Goal: Task Accomplishment & Management: Use online tool/utility

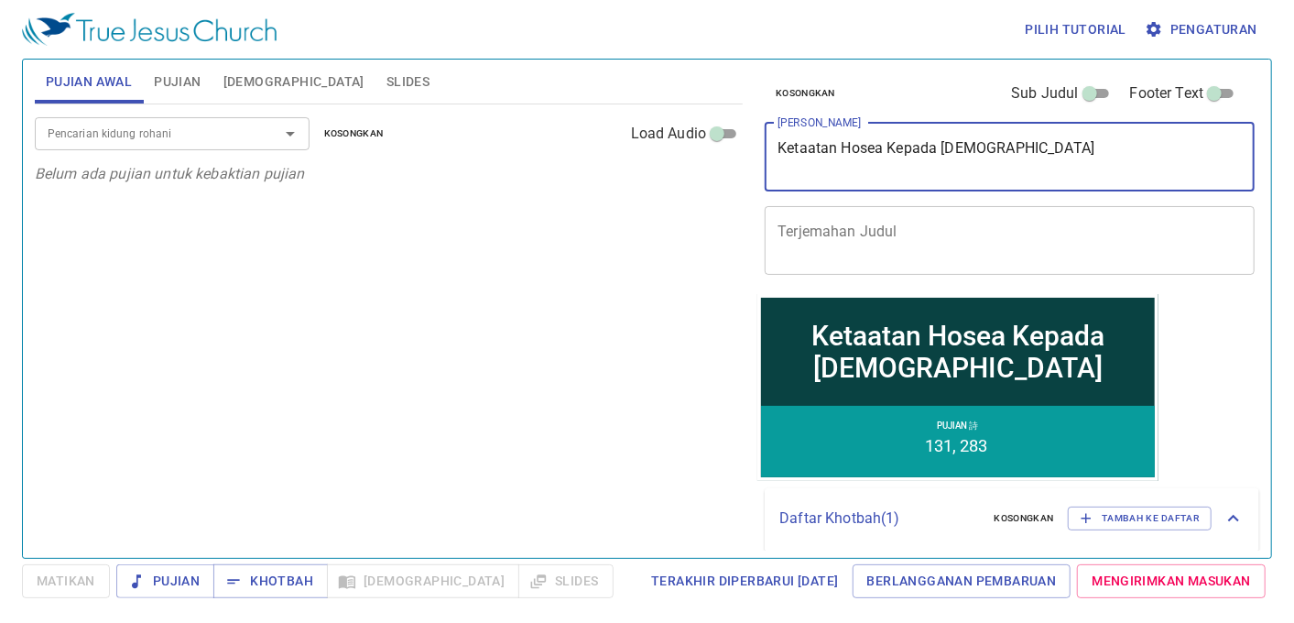
type textarea "Ketaatan Hosea Kepada [DEMOGRAPHIC_DATA]"
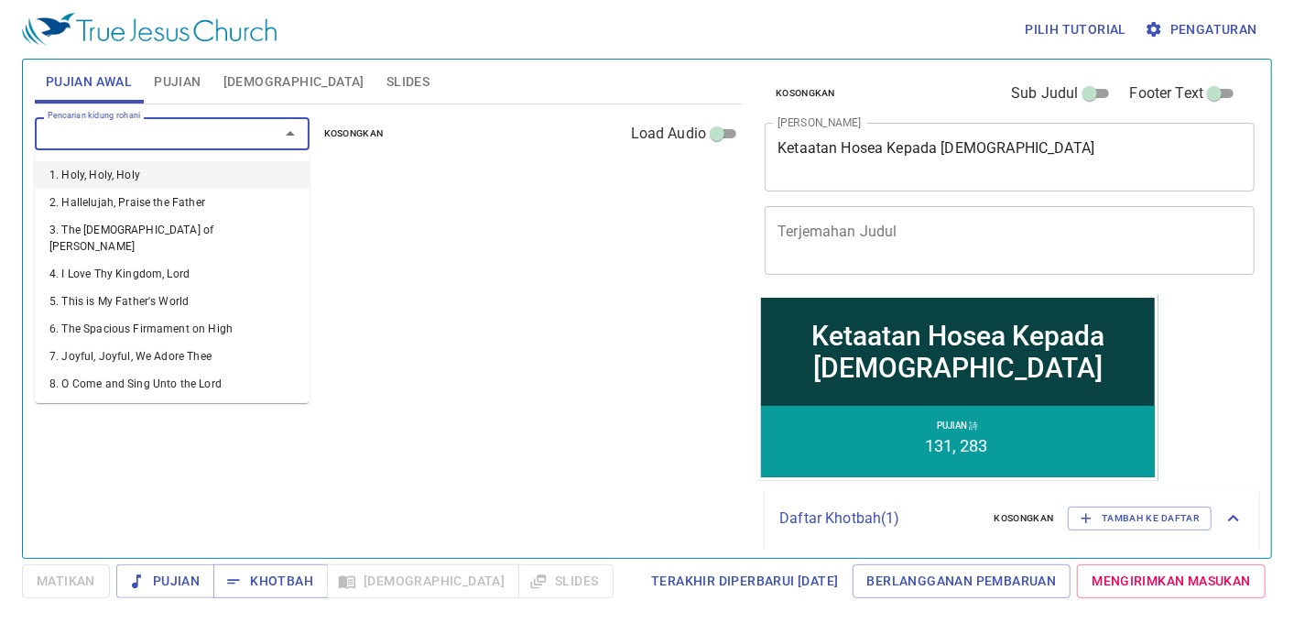
click at [81, 130] on input "Pencarian kidung rohani" at bounding box center [145, 133] width 210 height 21
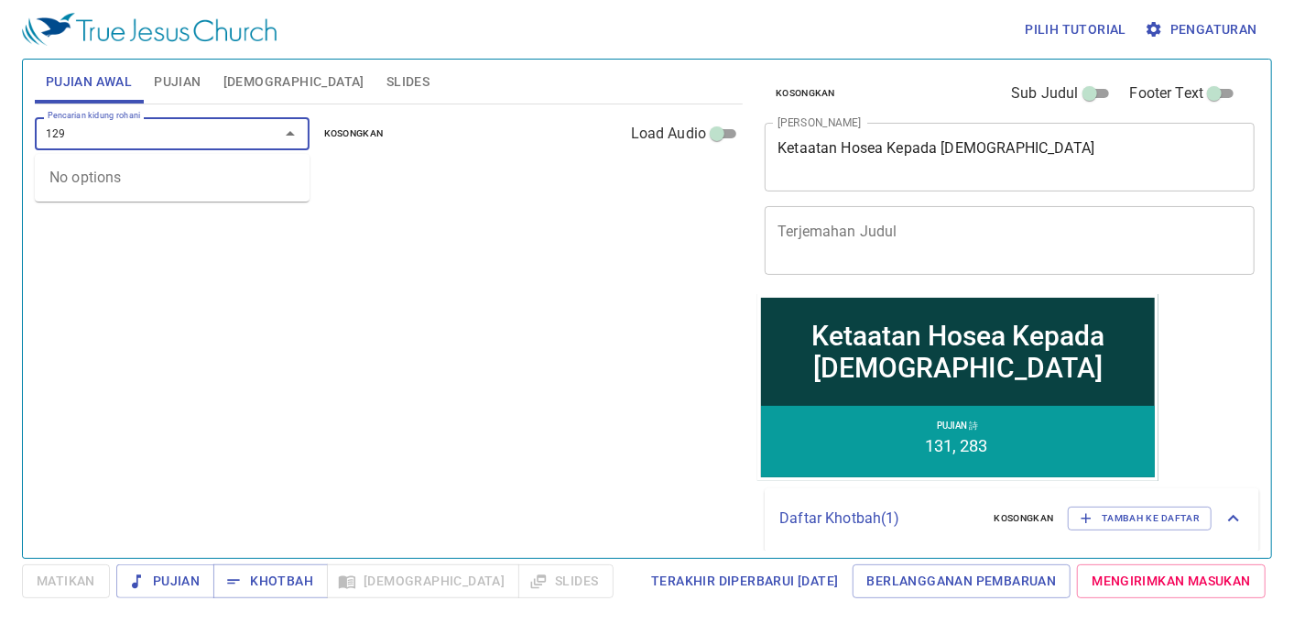
click at [71, 141] on input "129" at bounding box center [145, 133] width 210 height 21
click at [251, 136] on div "129 Pencarian kidung rohani" at bounding box center [172, 133] width 275 height 32
type input "129"
click at [0, 0] on li "129. The Blessed Sabbath Day" at bounding box center [0, 0] width 0 height 0
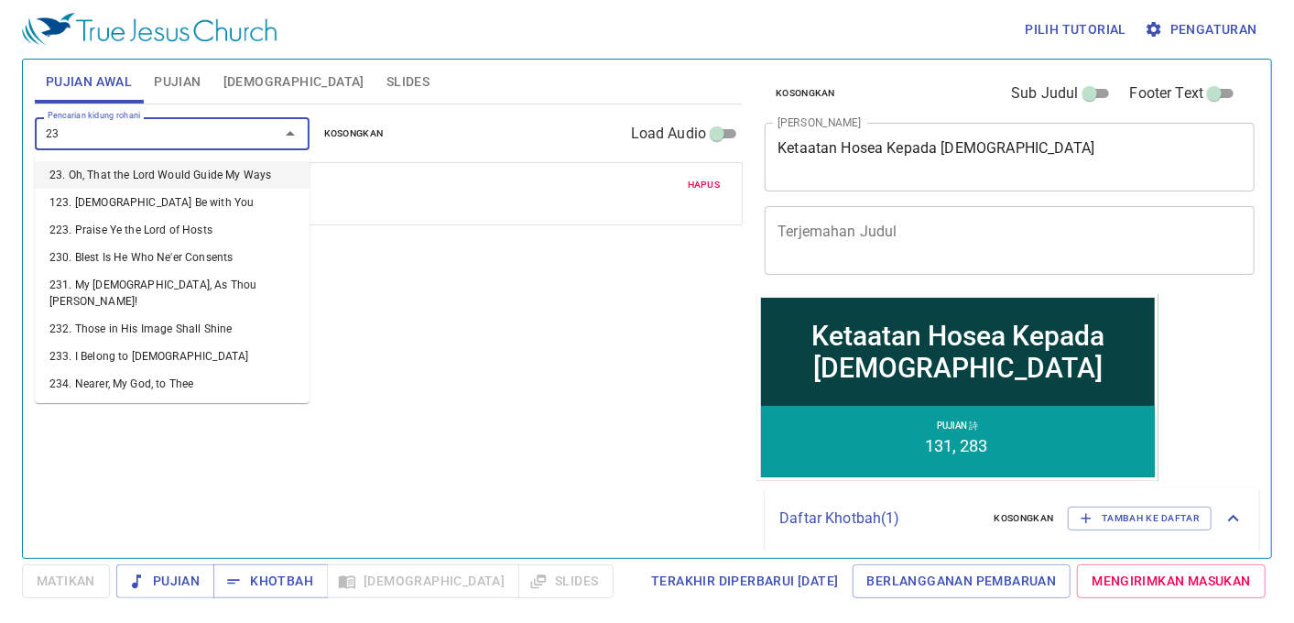
type input "232"
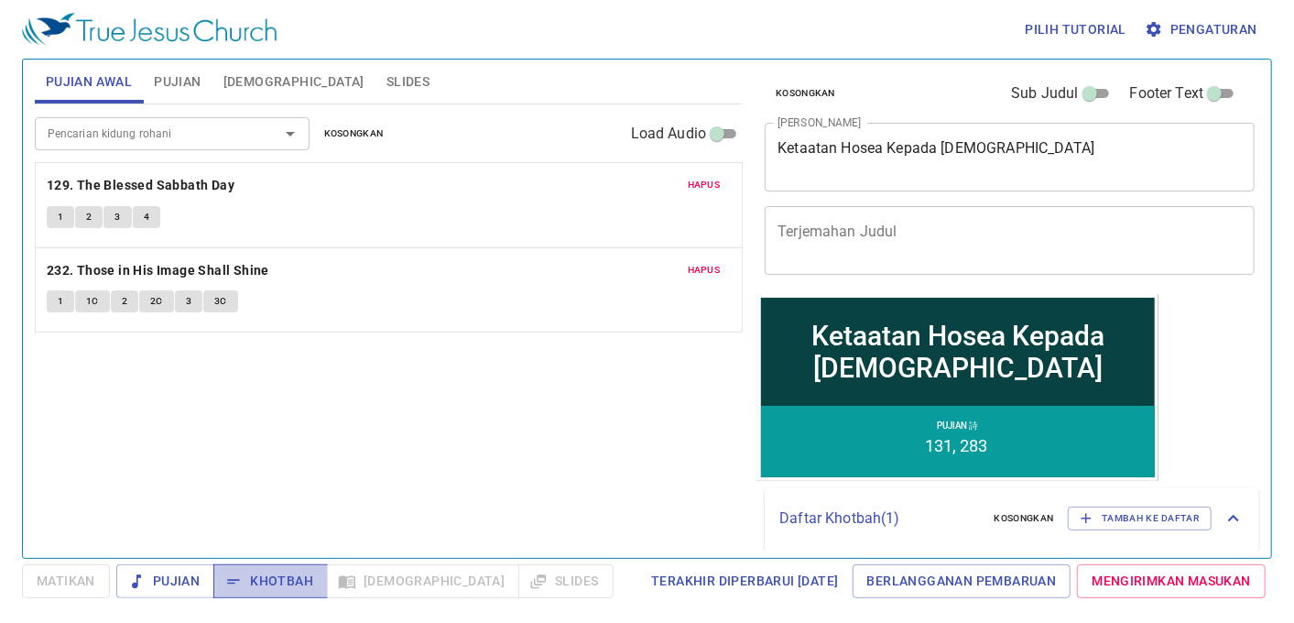
click at [296, 584] on span "Khotbah" at bounding box center [270, 581] width 85 height 23
click at [269, 588] on span "Khotbah" at bounding box center [270, 581] width 85 height 23
click at [126, 185] on b "129. The Blessed Sabbath Day" at bounding box center [141, 185] width 188 height 23
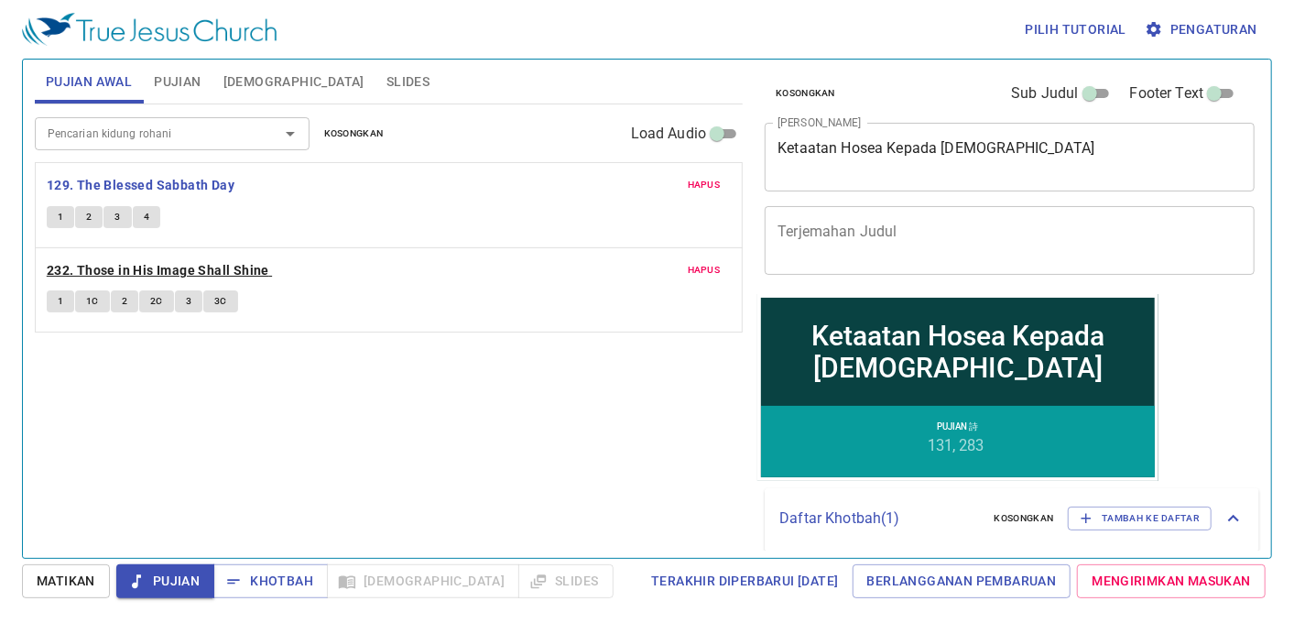
click at [125, 270] on b "232. Those in His Image Shall Shine" at bounding box center [158, 270] width 223 height 23
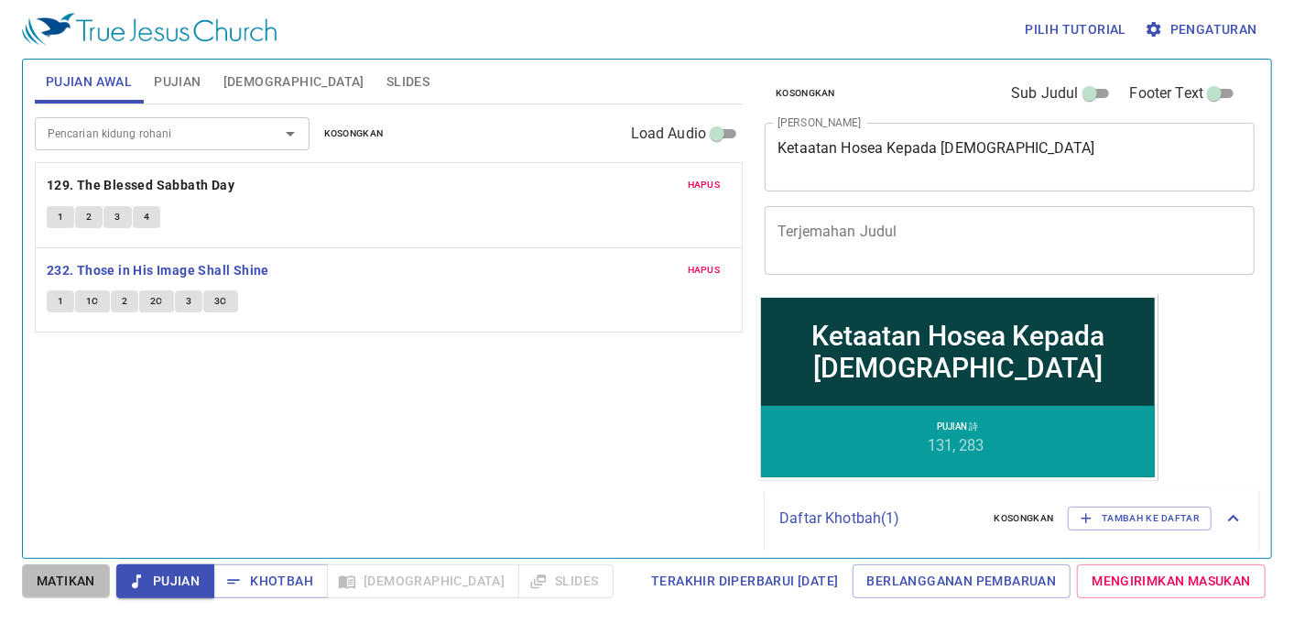
click at [0, 0] on span "Matikan" at bounding box center [0, 0] width 0 height 0
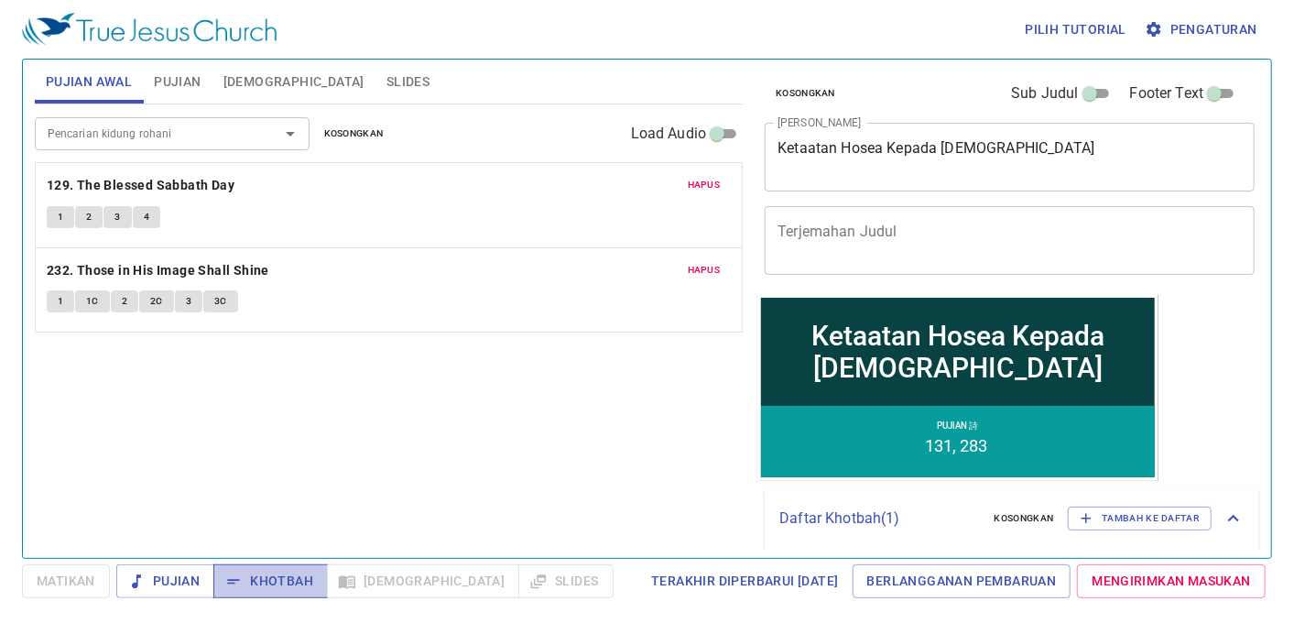
click at [270, 584] on span "Khotbah" at bounding box center [270, 581] width 85 height 23
click at [75, 277] on b "232. Those in His Image Shall Shine" at bounding box center [158, 270] width 223 height 23
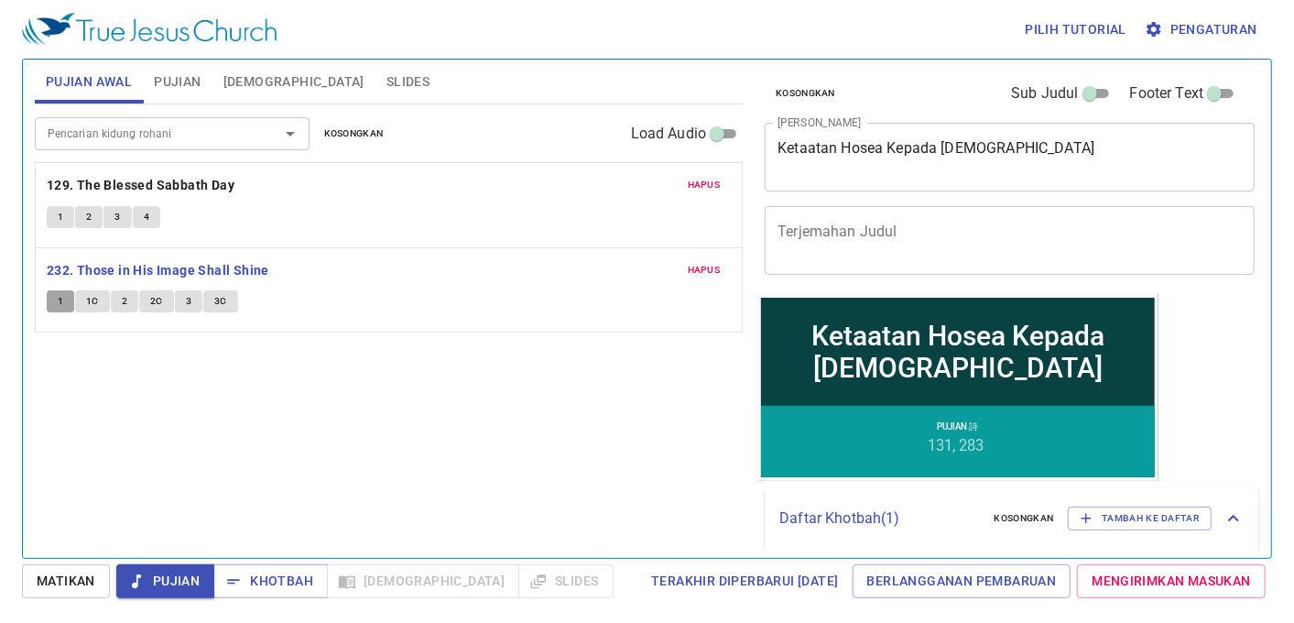
click at [65, 299] on button "1" at bounding box center [60, 301] width 27 height 22
click at [269, 580] on span "Khotbah" at bounding box center [270, 581] width 85 height 23
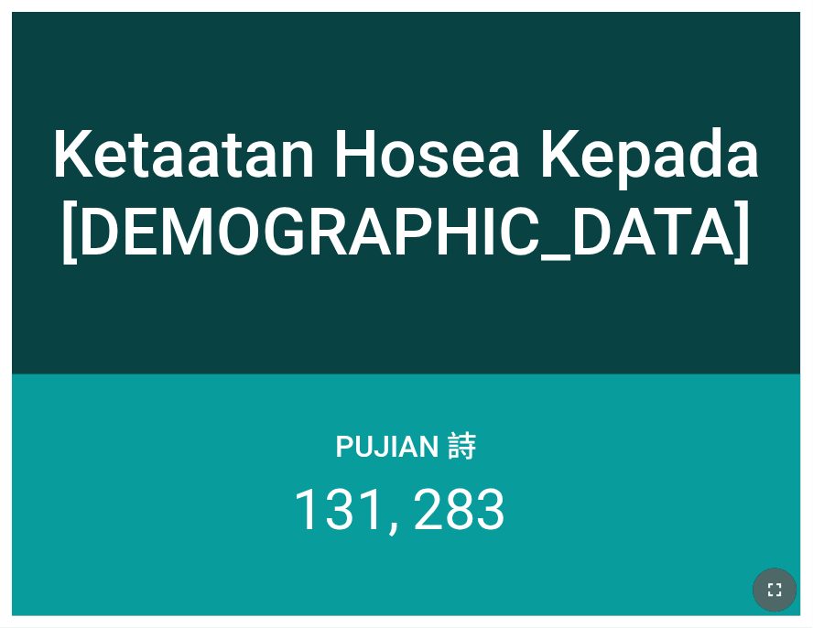
click at [774, 580] on icon "button" at bounding box center [776, 591] width 22 height 22
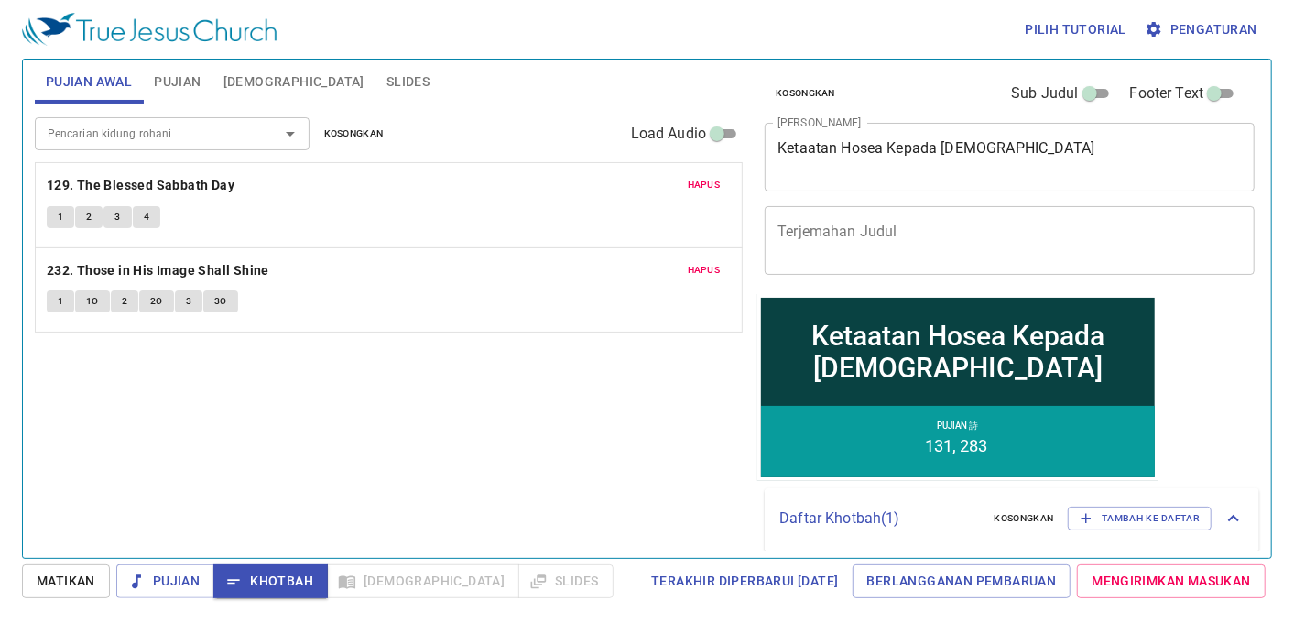
click at [161, 86] on span "Pujian" at bounding box center [177, 82] width 47 height 23
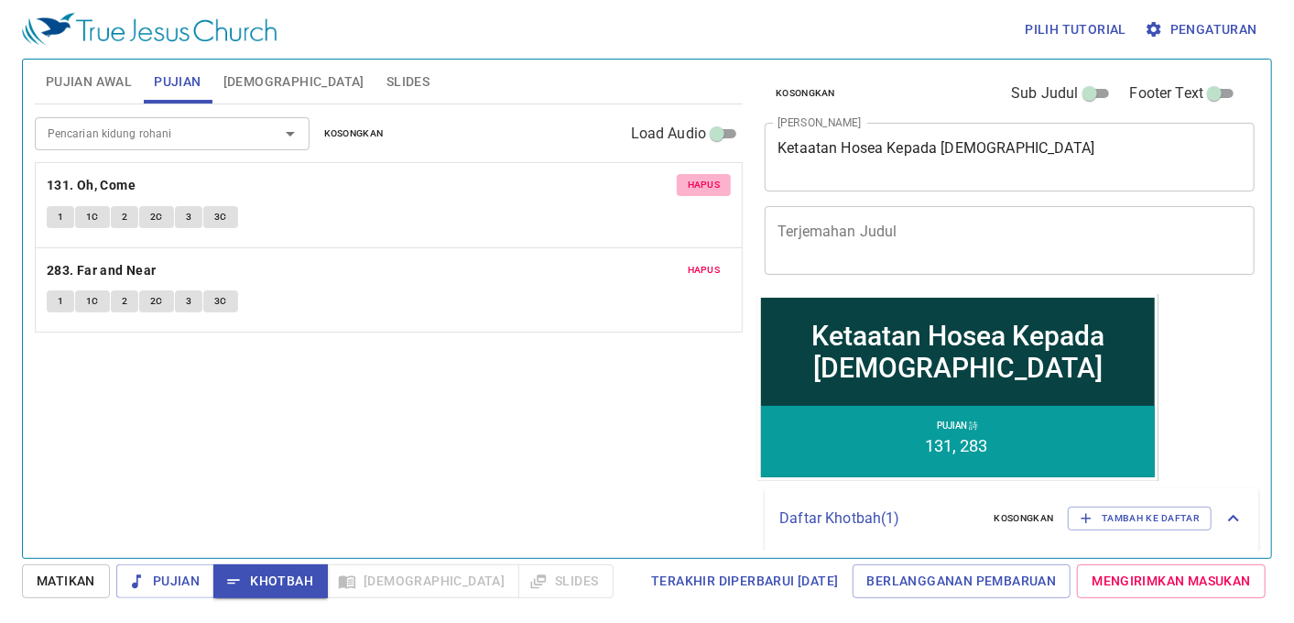
click at [706, 184] on span "Hapus" at bounding box center [704, 185] width 33 height 16
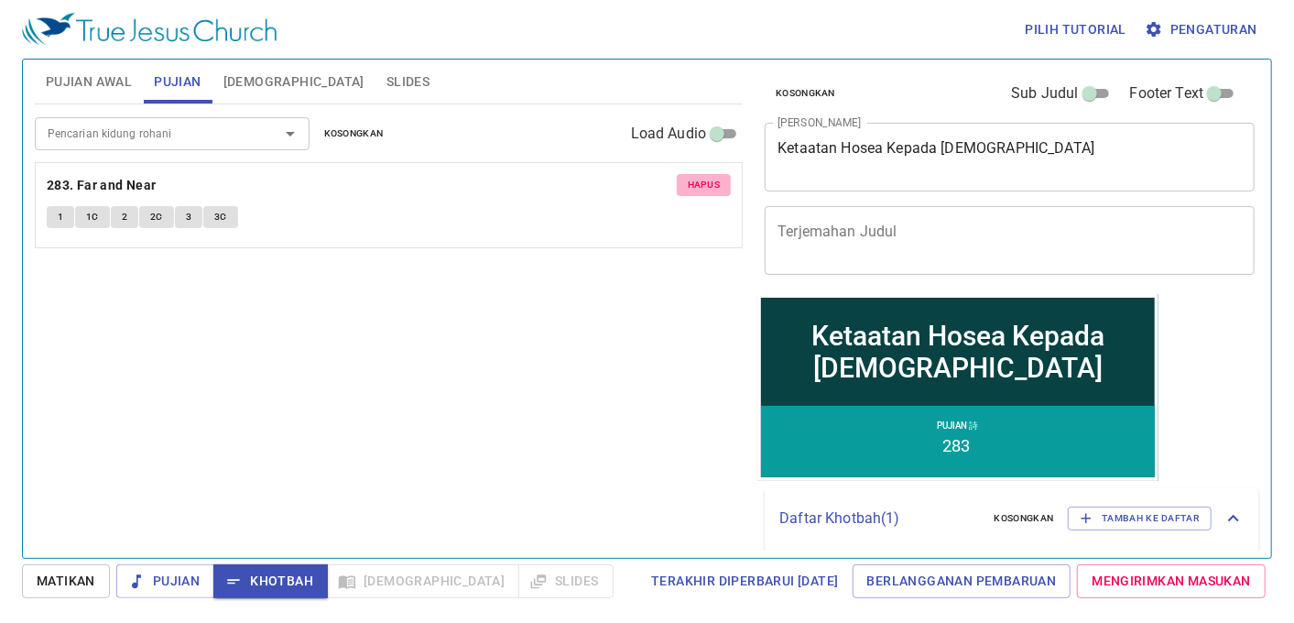
click at [706, 184] on span "Hapus" at bounding box center [704, 185] width 33 height 16
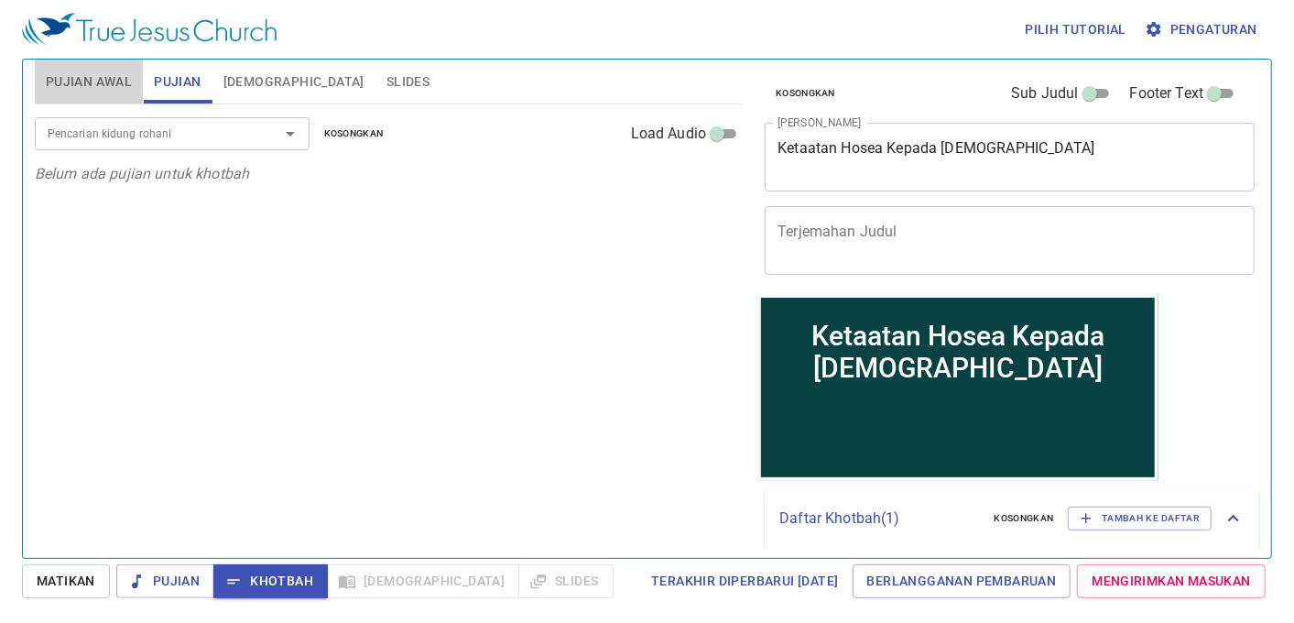
click at [64, 71] on span "Pujian Awal" at bounding box center [89, 82] width 86 height 23
click at [185, 89] on span "Pujian" at bounding box center [177, 82] width 47 height 23
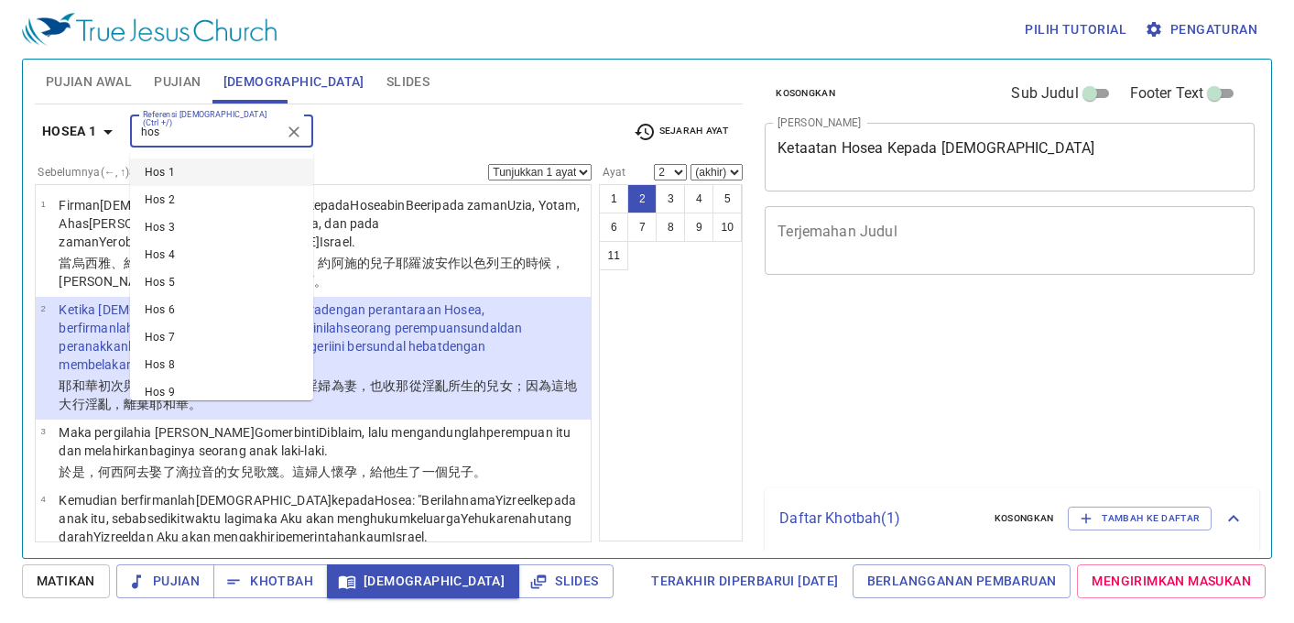
select select "2"
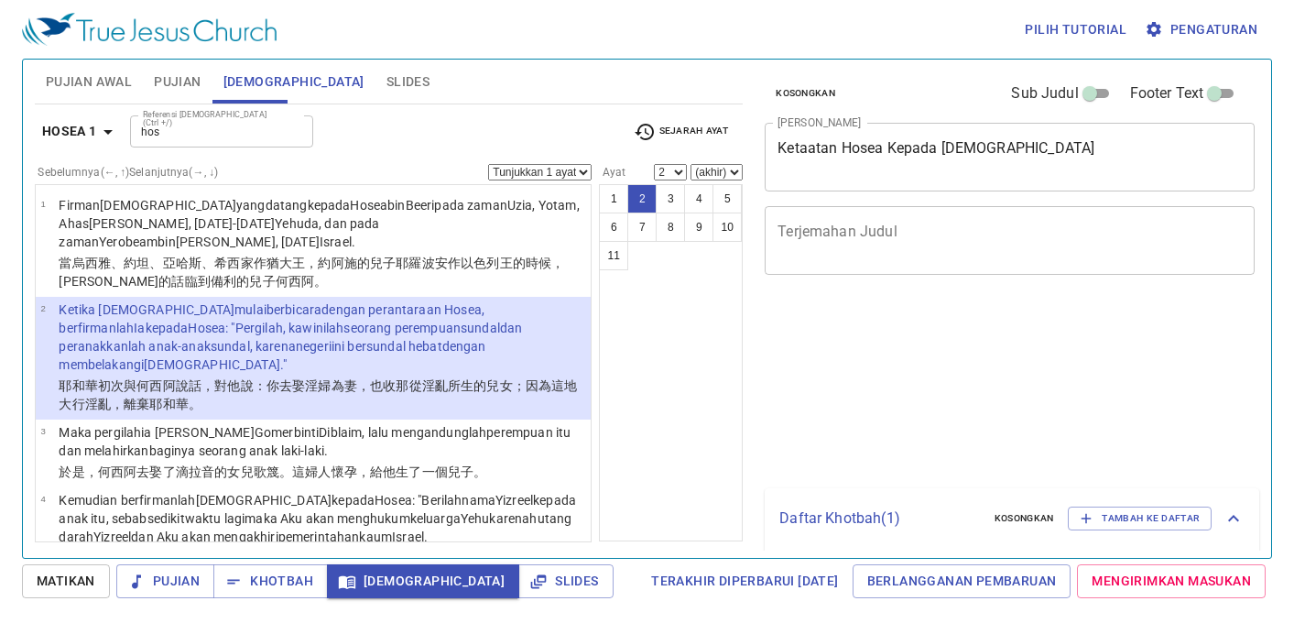
select select "2"
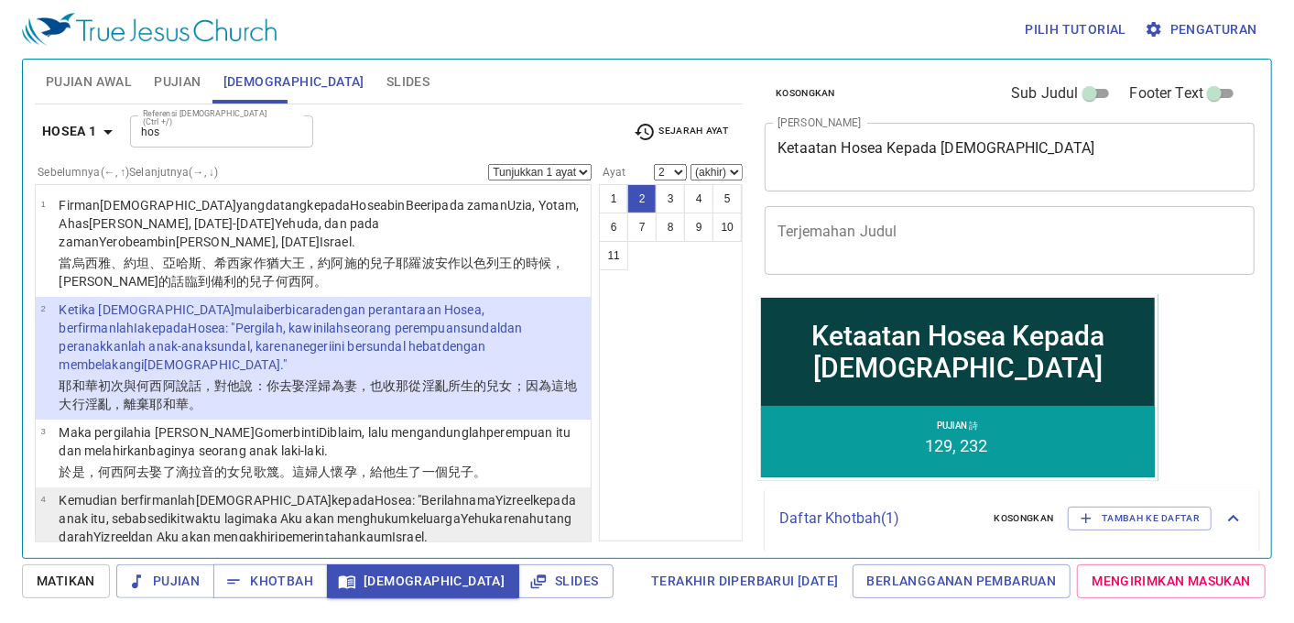
scroll to position [354, 0]
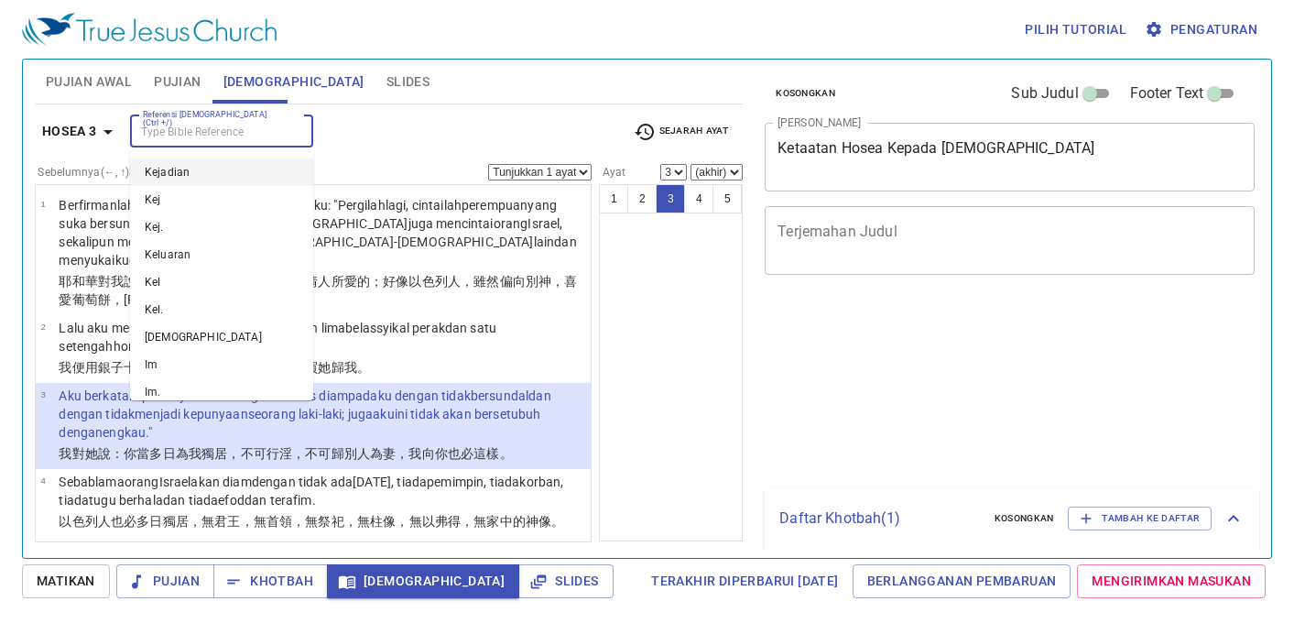
select select "3"
